Goal: Task Accomplishment & Management: Manage account settings

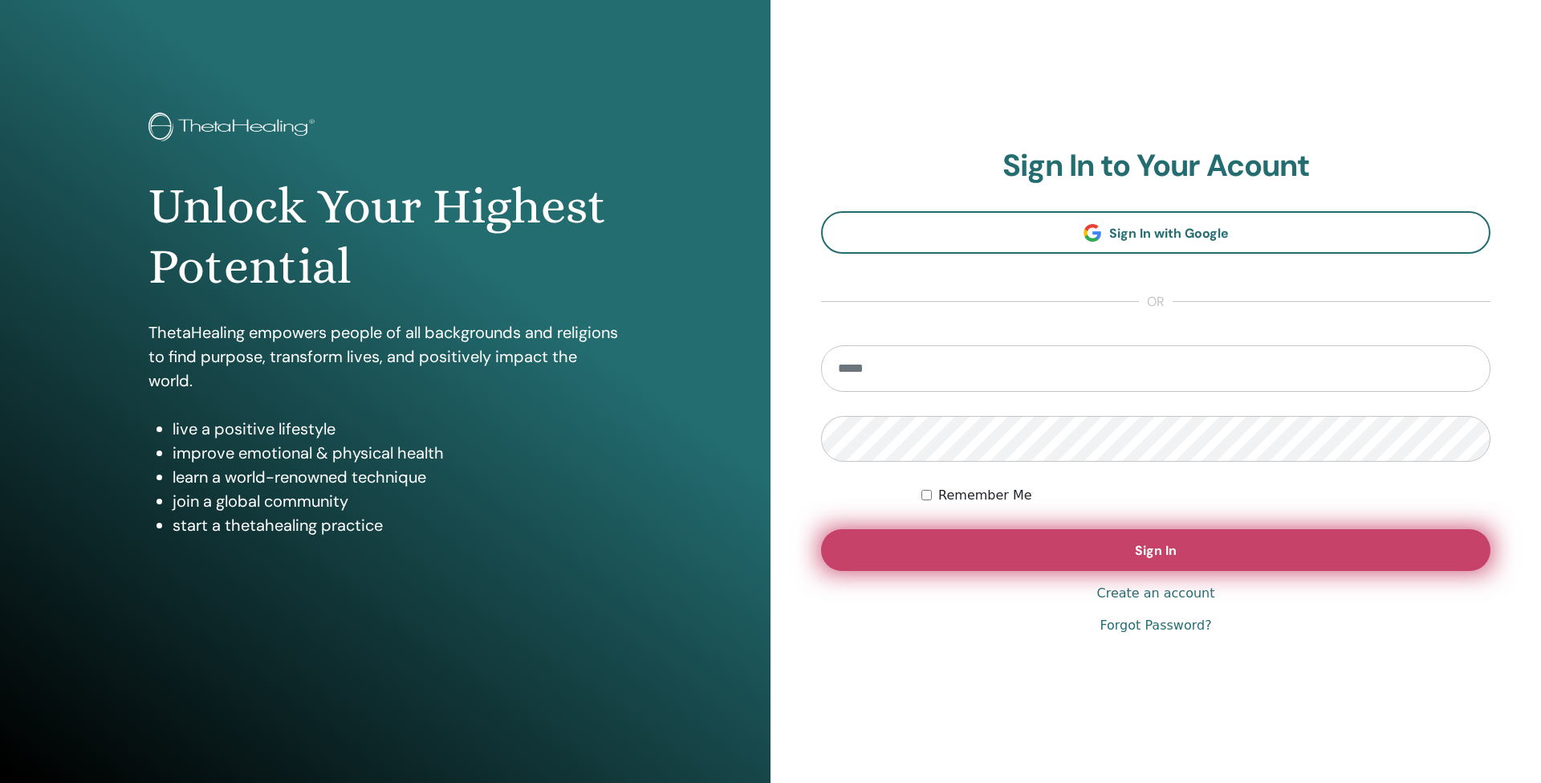
type input "**********"
click at [1151, 569] on button "Sign In" at bounding box center [1155, 550] width 669 height 42
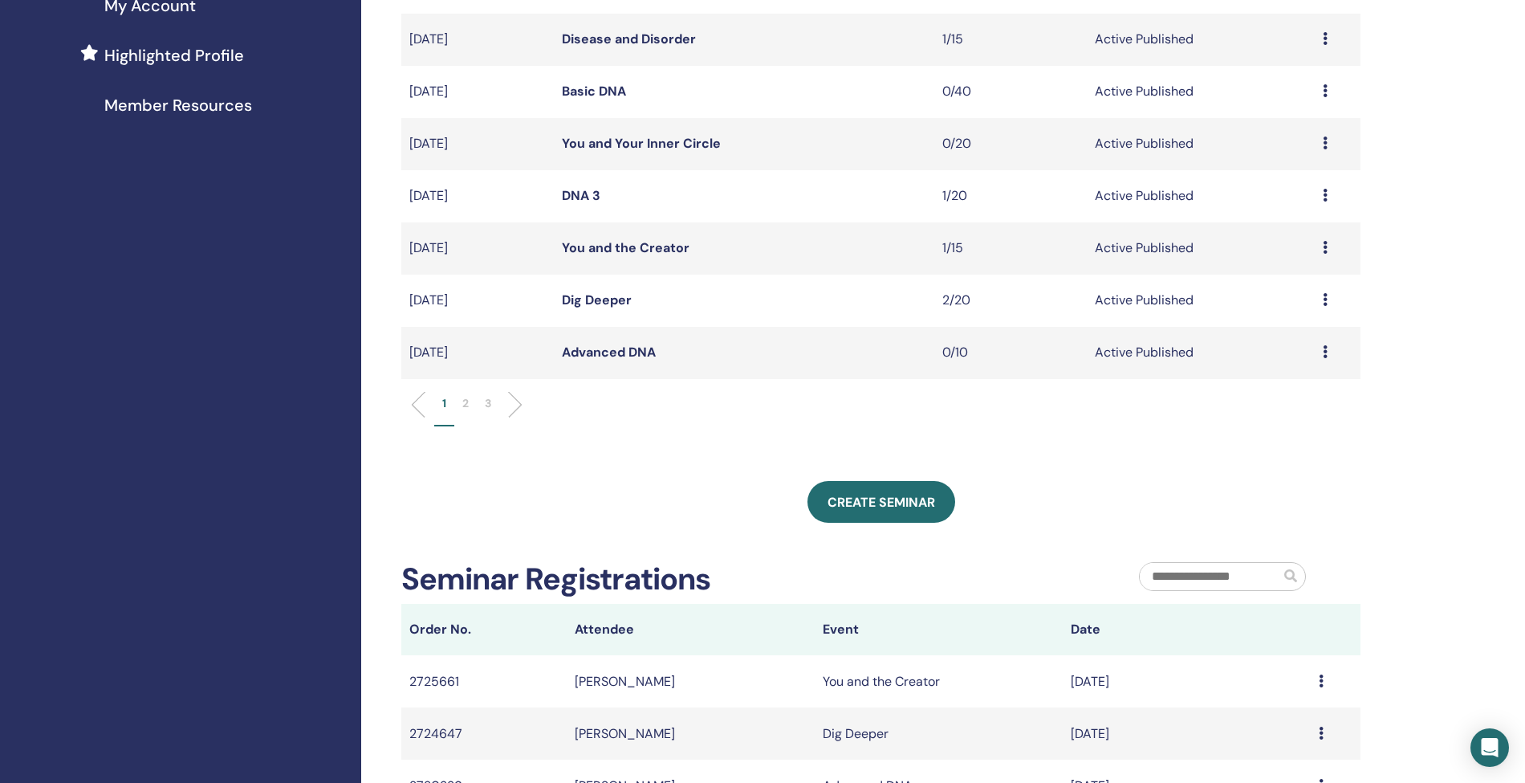
scroll to position [422, 0]
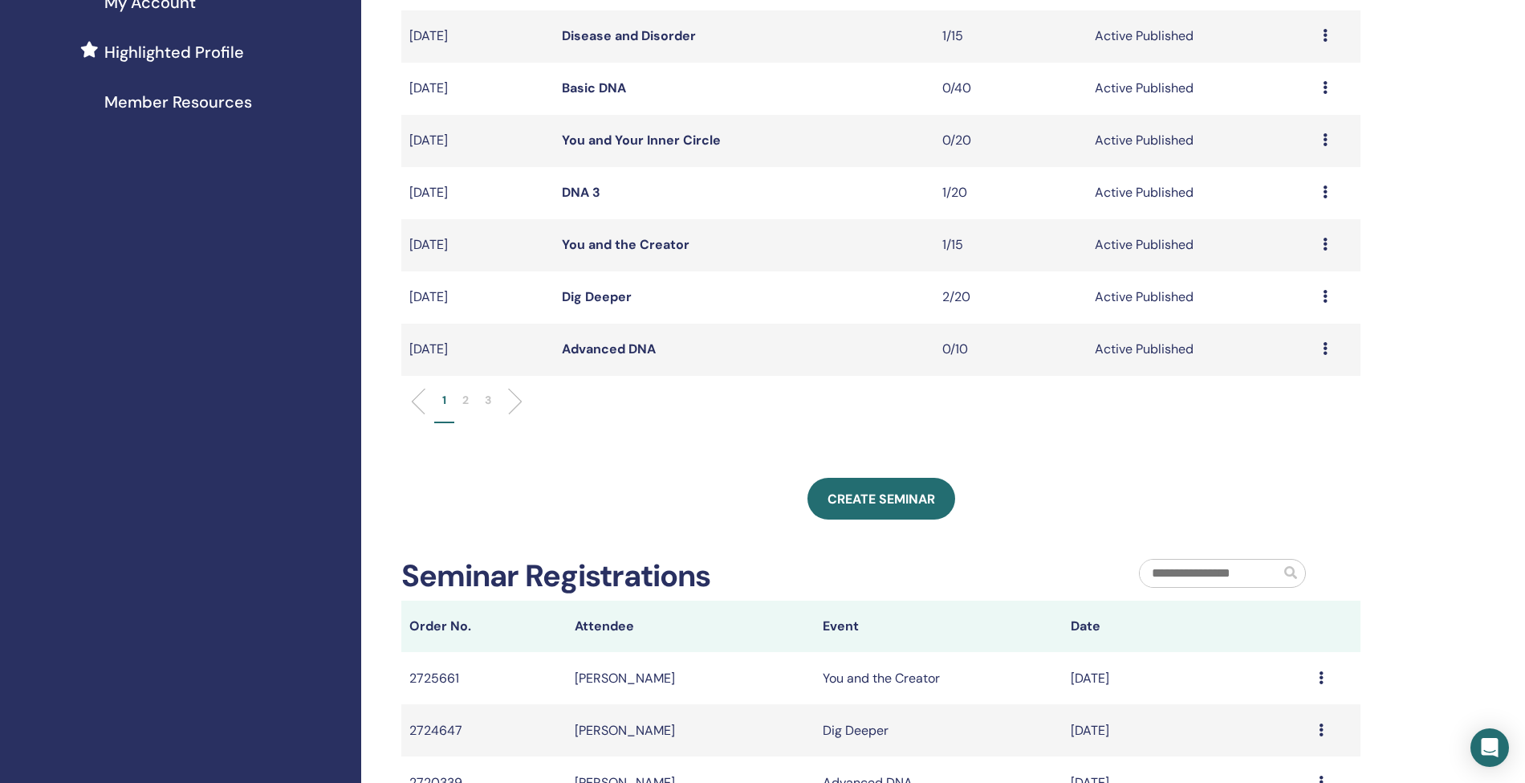
click at [467, 398] on p "2" at bounding box center [465, 400] width 6 height 17
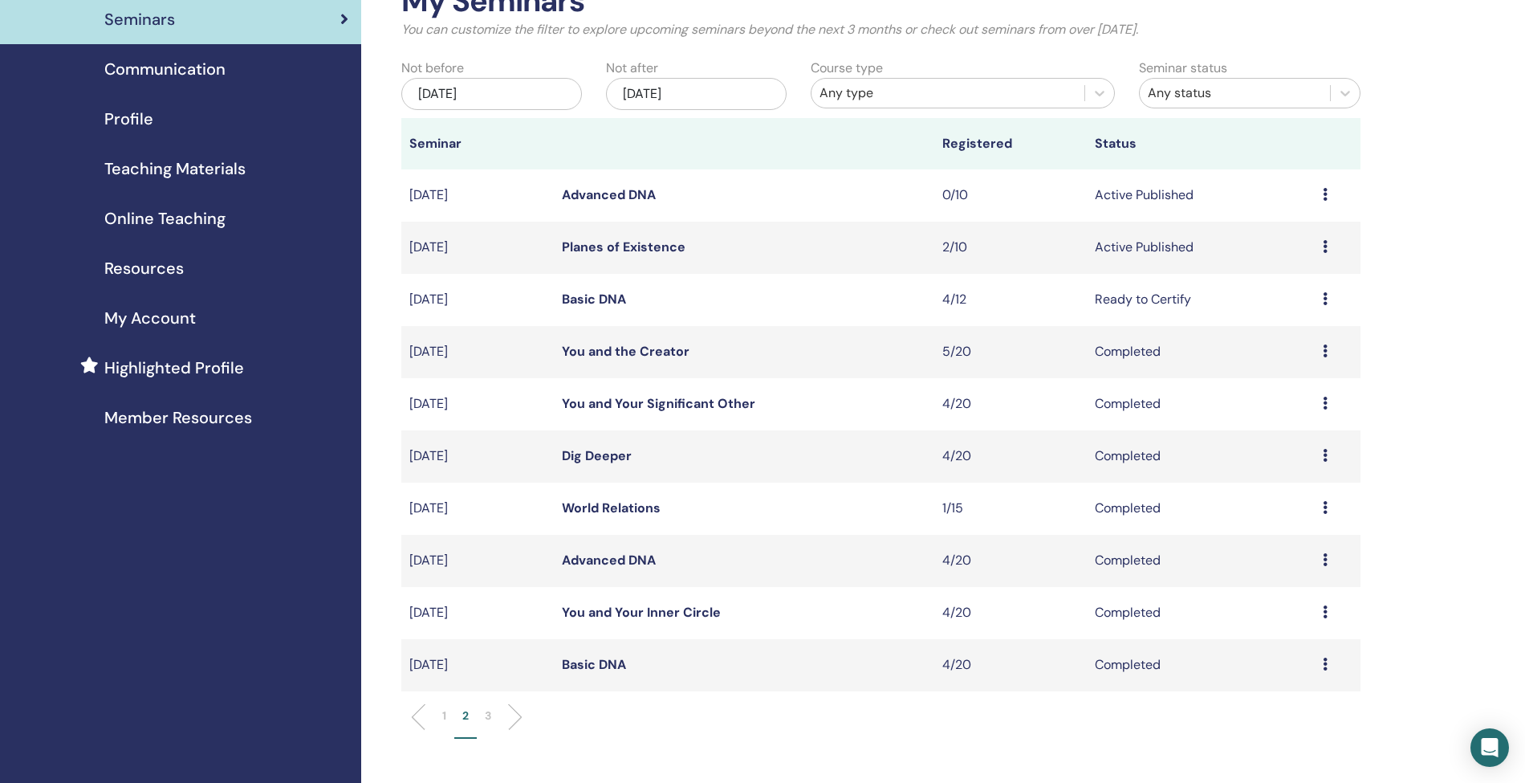
scroll to position [296, 0]
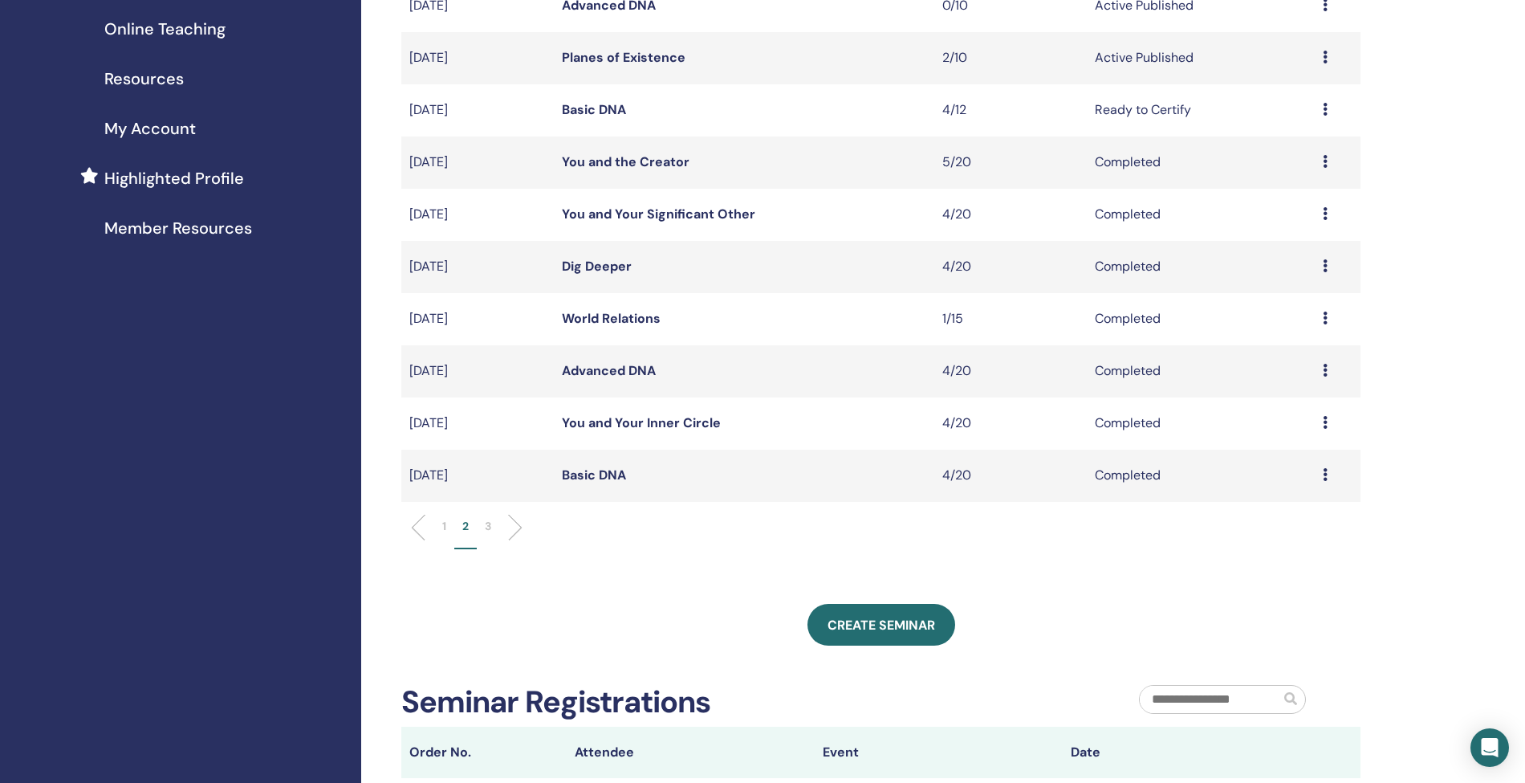
click at [446, 526] on li "1" at bounding box center [444, 533] width 20 height 31
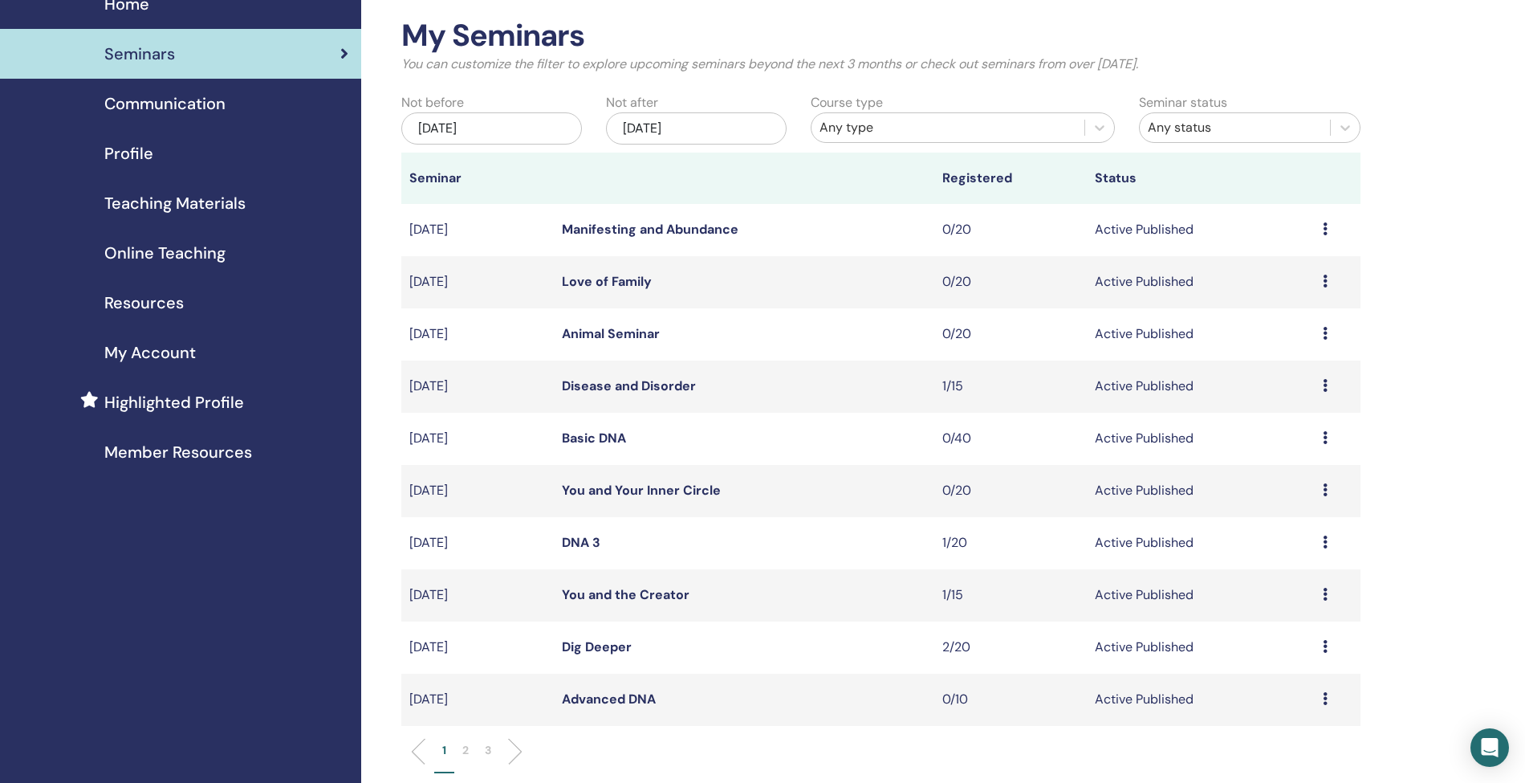
scroll to position [67, 0]
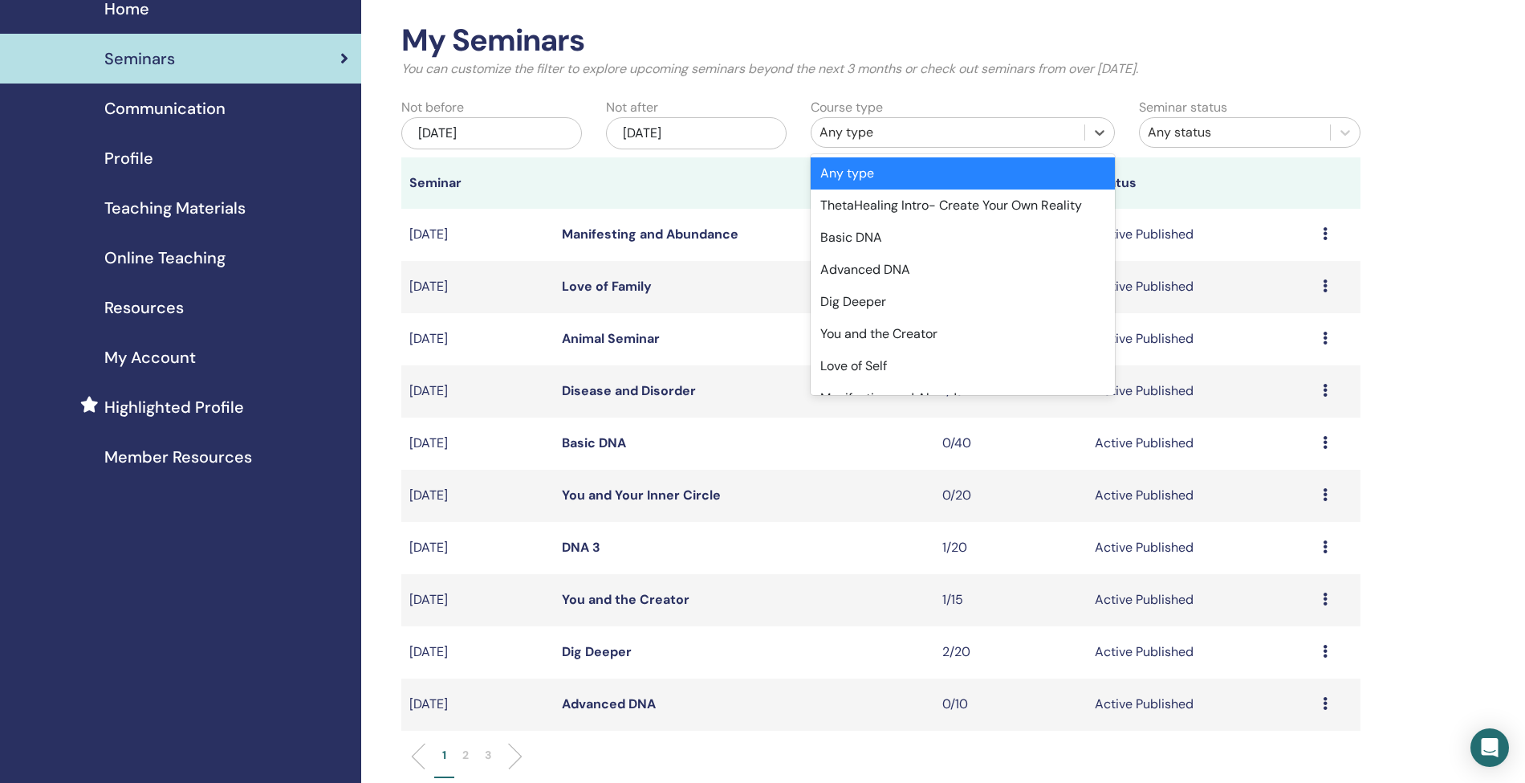
click at [902, 130] on div "Any type" at bounding box center [947, 132] width 256 height 19
click at [868, 268] on div "Advanced DNA" at bounding box center [962, 270] width 303 height 32
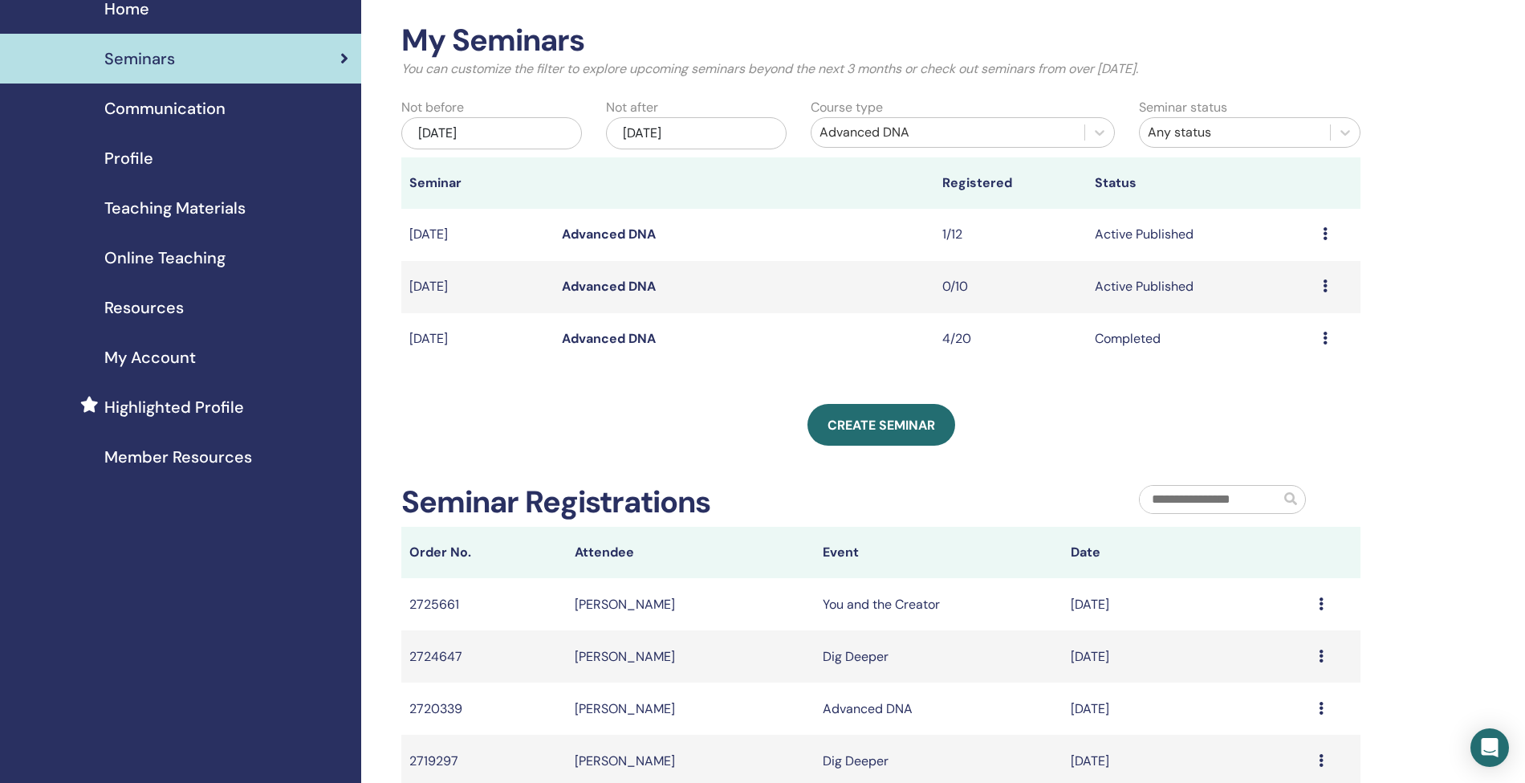
click at [594, 234] on link "Advanced DNA" at bounding box center [609, 234] width 94 height 17
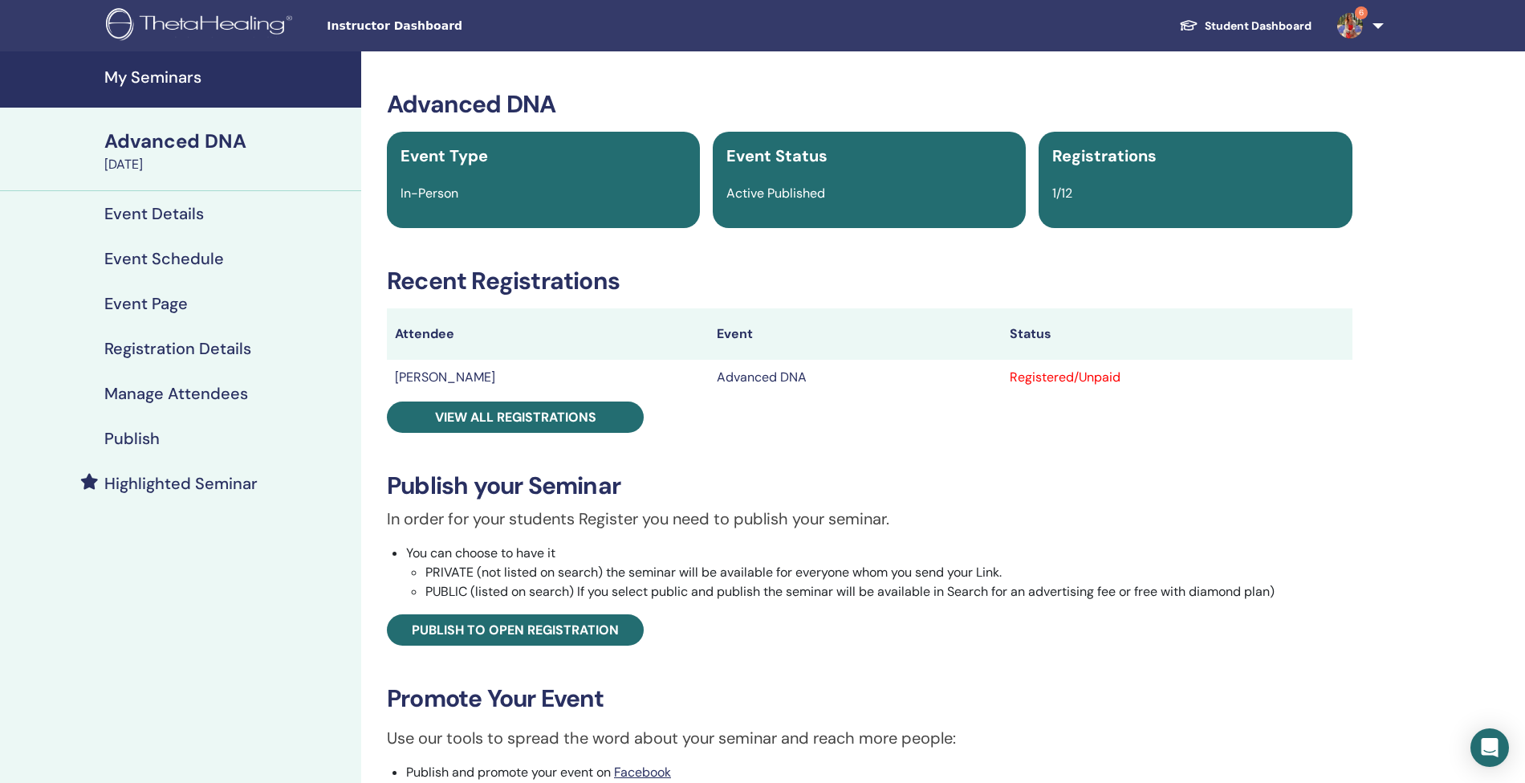
click at [130, 392] on h4 "Manage Attendees" at bounding box center [176, 393] width 144 height 19
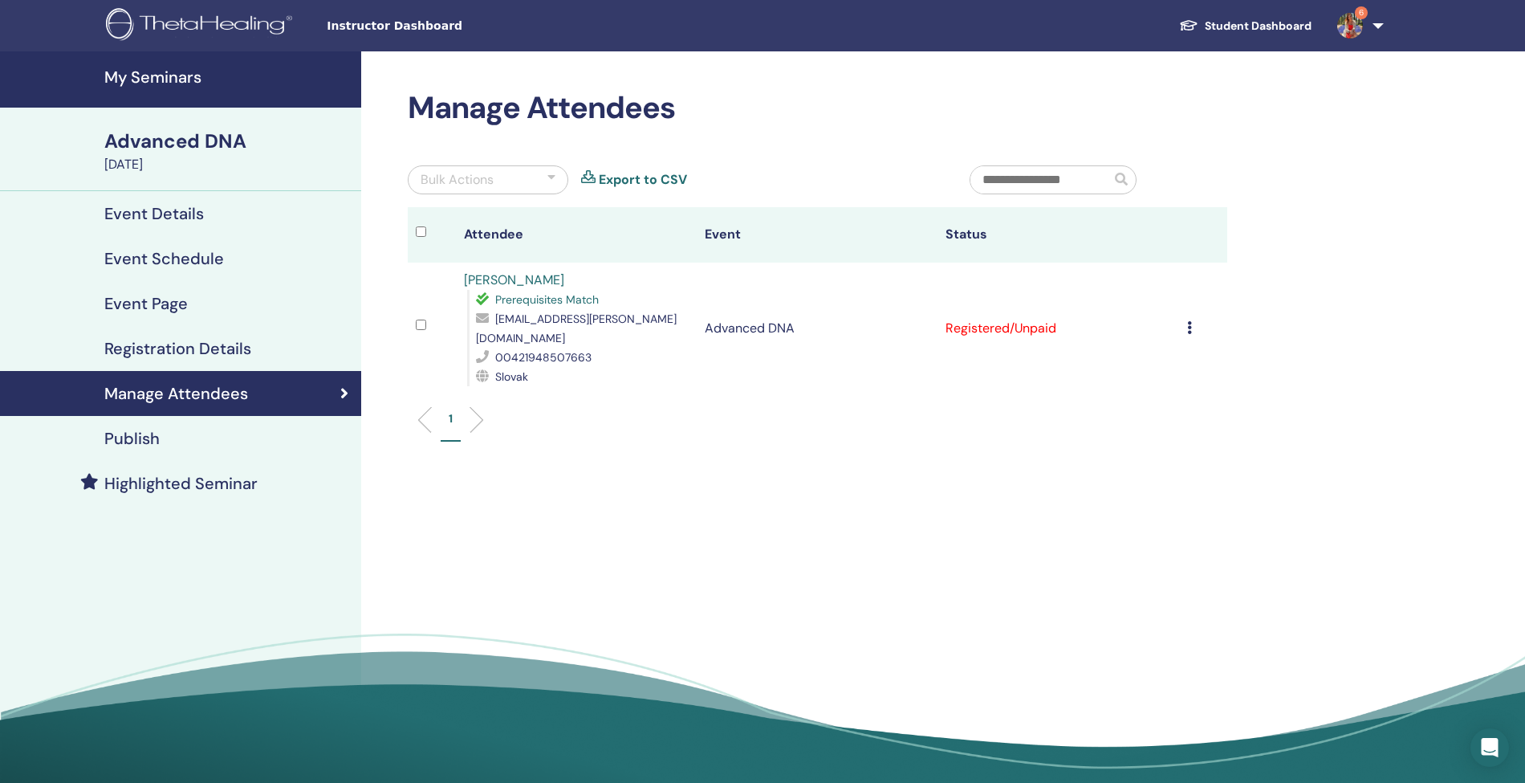
click at [1348, 22] on img at bounding box center [1350, 26] width 26 height 26
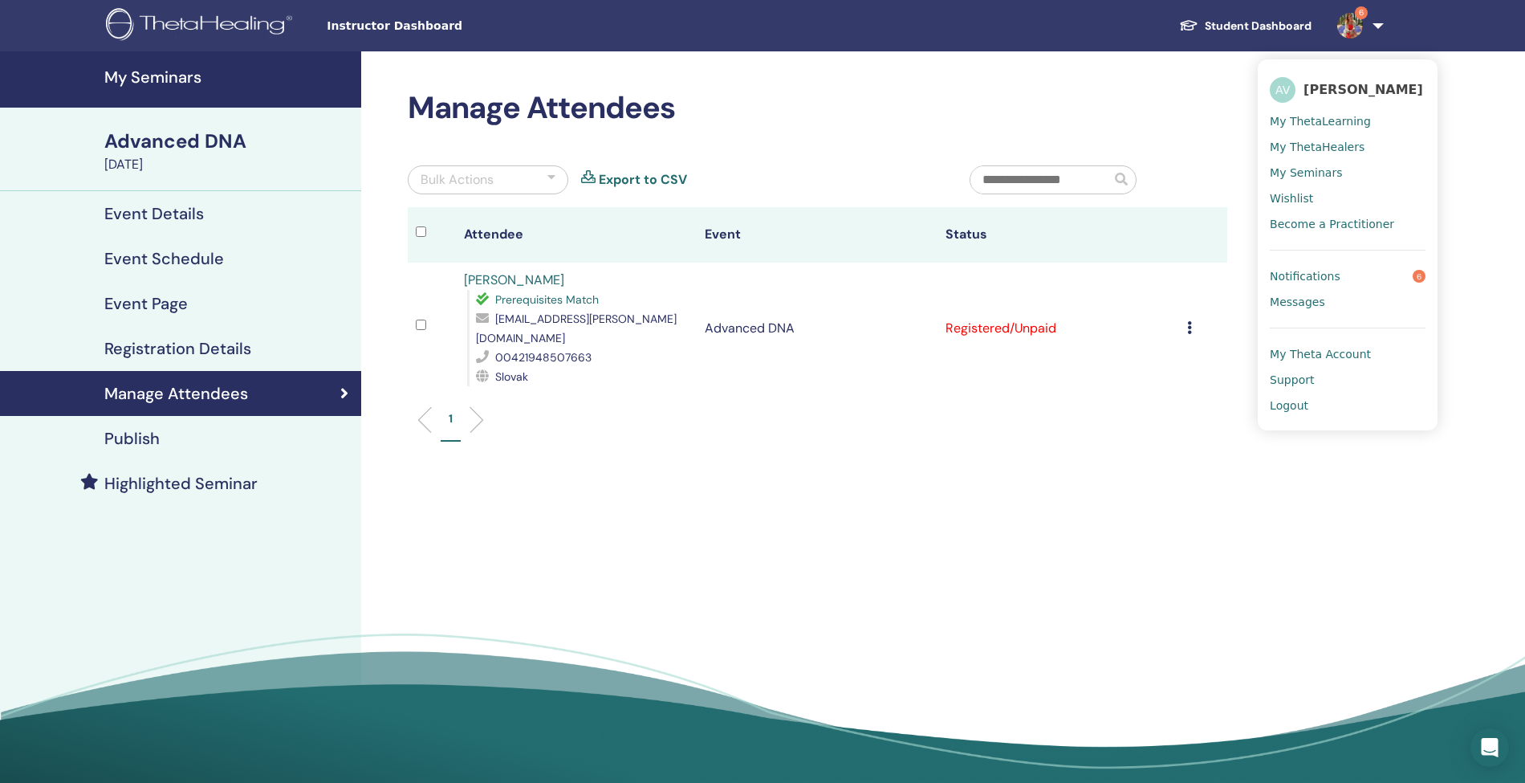
click at [1301, 282] on span "Notifications" at bounding box center [1305, 276] width 71 height 14
